Goal: Find contact information: Obtain details needed to contact an individual or organization

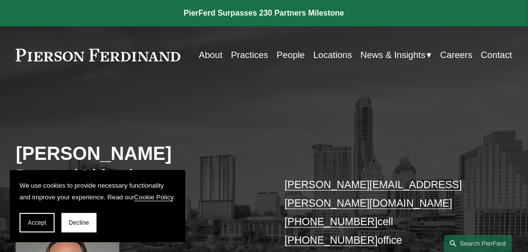
scroll to position [49, 0]
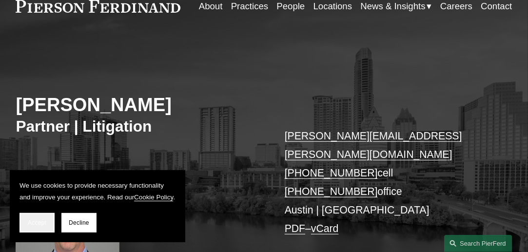
click at [35, 222] on span "Accept" at bounding box center [37, 222] width 19 height 7
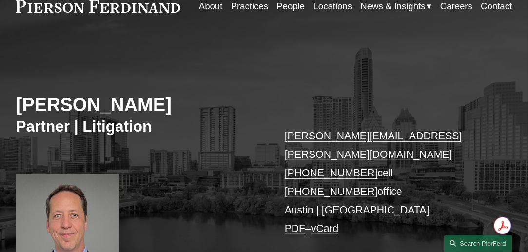
scroll to position [98, 0]
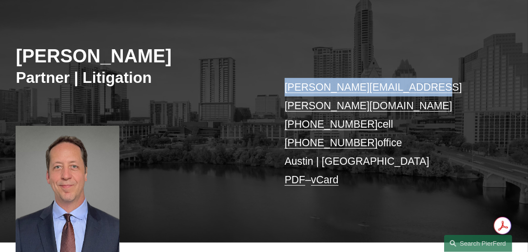
drag, startPoint x: 273, startPoint y: 83, endPoint x: 421, endPoint y: 84, distance: 148.3
click at [421, 84] on div "[PERSON_NAME] Partner | Litigation [PERSON_NAME][EMAIL_ADDRESS][PERSON_NAME][DO…" at bounding box center [264, 122] width 528 height 241
copy div "[PERSON_NAME][EMAIL_ADDRESS][PERSON_NAME][DOMAIN_NAME]"
click at [324, 174] on link "vCard" at bounding box center [325, 179] width 28 height 11
copy div "[PERSON_NAME][EMAIL_ADDRESS][PERSON_NAME][DOMAIN_NAME]"
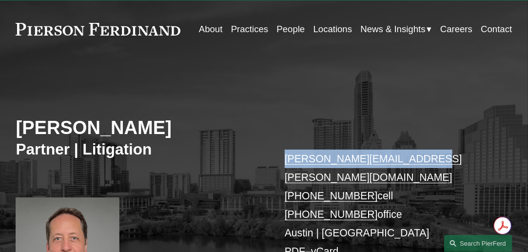
scroll to position [0, 0]
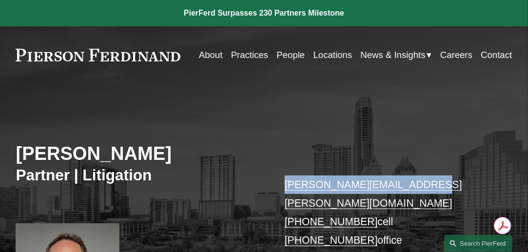
click at [501, 52] on link "Contact" at bounding box center [496, 55] width 31 height 18
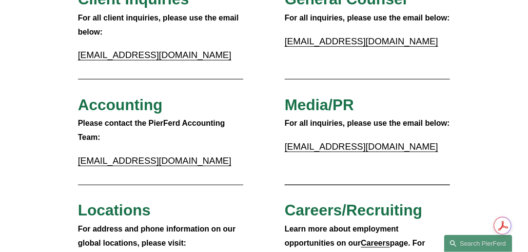
scroll to position [20, 0]
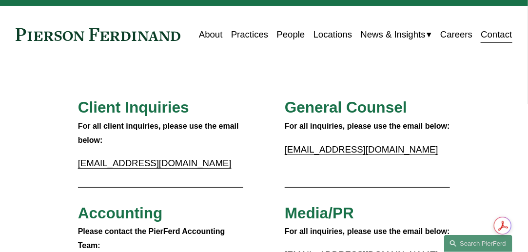
click at [333, 36] on link "Locations" at bounding box center [333, 34] width 39 height 18
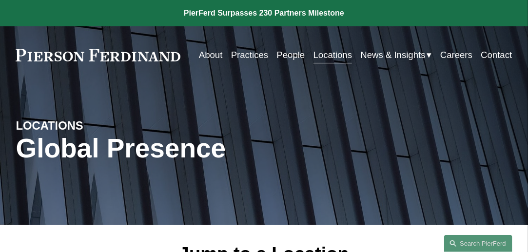
scroll to position [195, 0]
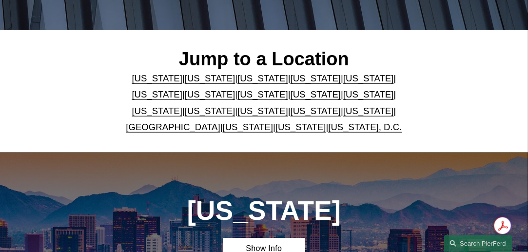
click at [343, 110] on link "[US_STATE]" at bounding box center [368, 111] width 51 height 10
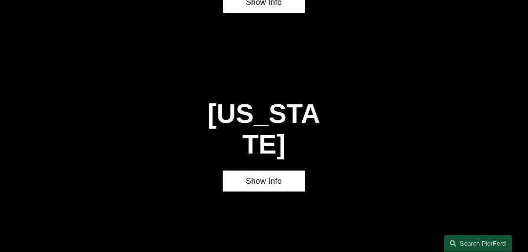
scroll to position [2472, 0]
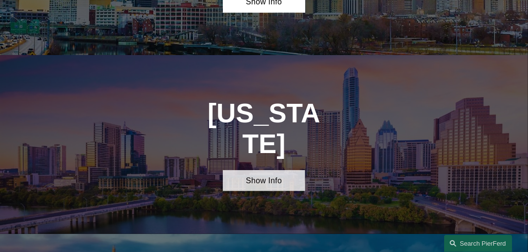
click at [275, 170] on link "Show Info" at bounding box center [264, 180] width 83 height 21
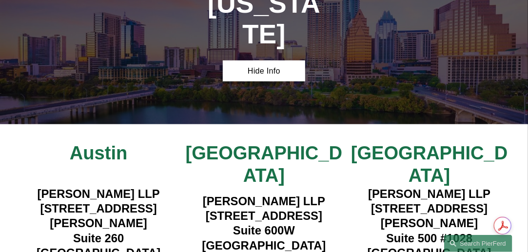
scroll to position [2569, 0]
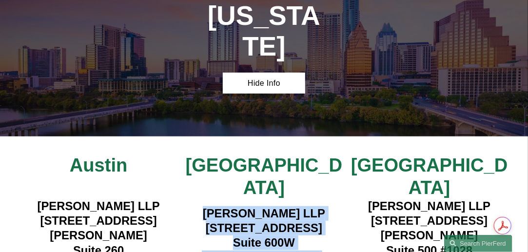
drag, startPoint x: 189, startPoint y: 109, endPoint x: 317, endPoint y: 141, distance: 131.3
click at [317, 206] on h4 "Pierson Ferdinand LLP 1341 W. Mockingbird Lane Suite 600W Dallas, TX 75247" at bounding box center [263, 235] width 165 height 59
copy h4 "Pierson Ferdinand LLP 1341 W. Mockingbird Lane Suite 600W Dallas, TX 75247"
